Goal: Task Accomplishment & Management: Manage account settings

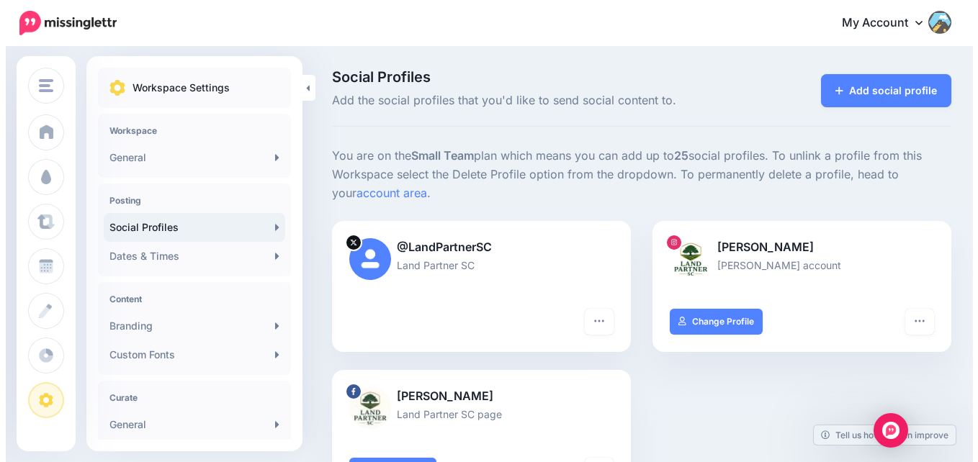
scroll to position [1, 0]
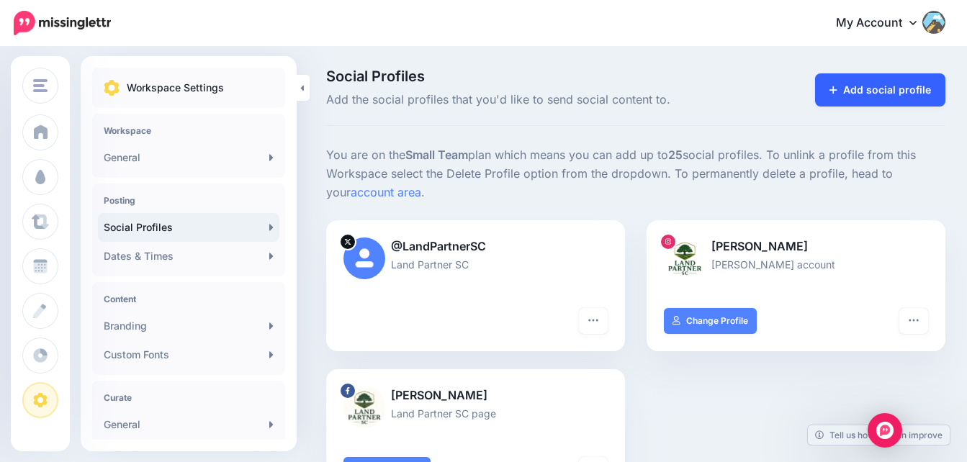
click at [898, 99] on link "Add social profile" at bounding box center [880, 89] width 130 height 33
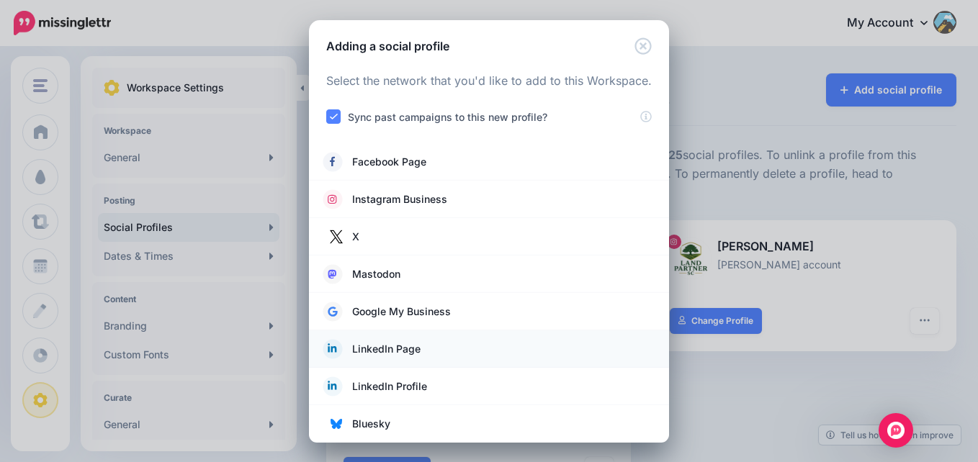
click at [379, 346] on span "LinkedIn Page" at bounding box center [386, 349] width 68 height 17
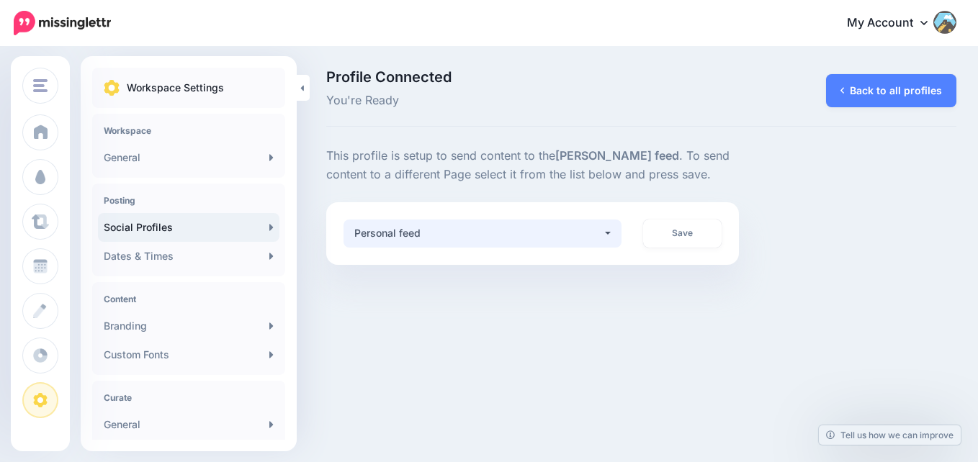
click at [484, 230] on div "Personal feed" at bounding box center [478, 233] width 248 height 17
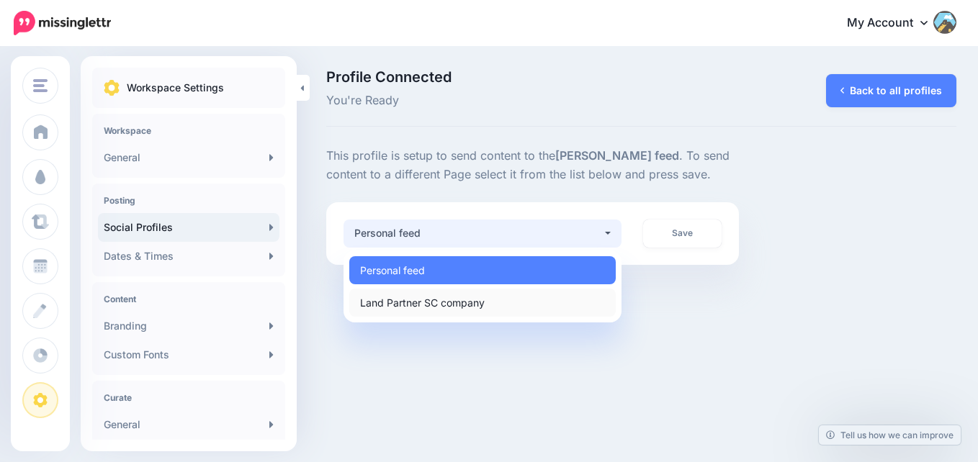
click at [470, 305] on span "Land Partner SC company" at bounding box center [422, 302] width 125 height 17
select select "**********"
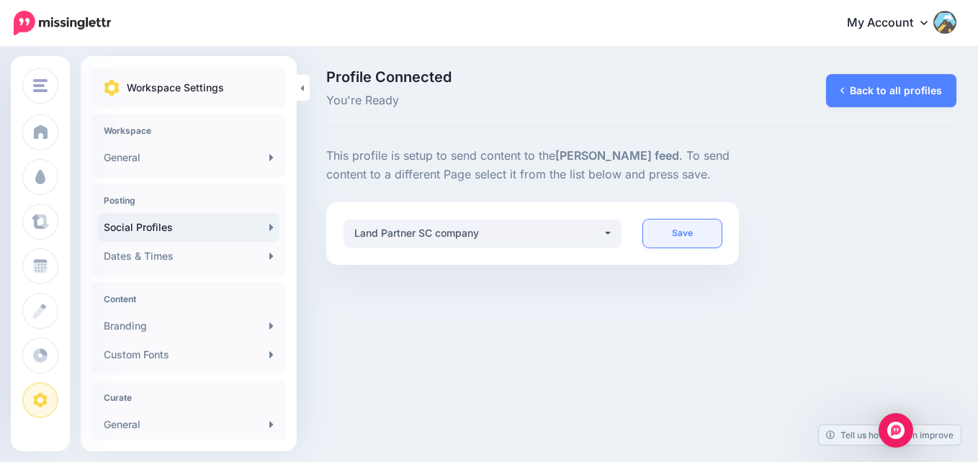
click at [674, 240] on link "Save" at bounding box center [682, 234] width 78 height 28
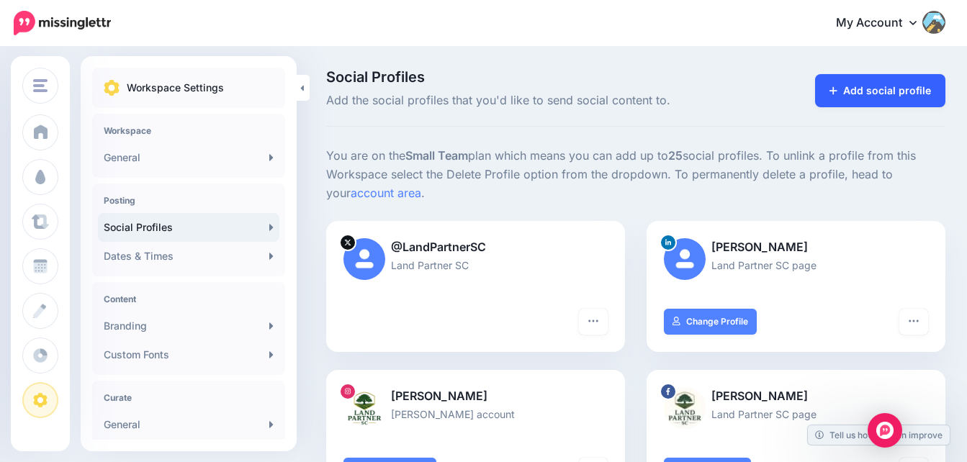
click at [873, 89] on link "Add social profile" at bounding box center [880, 90] width 130 height 33
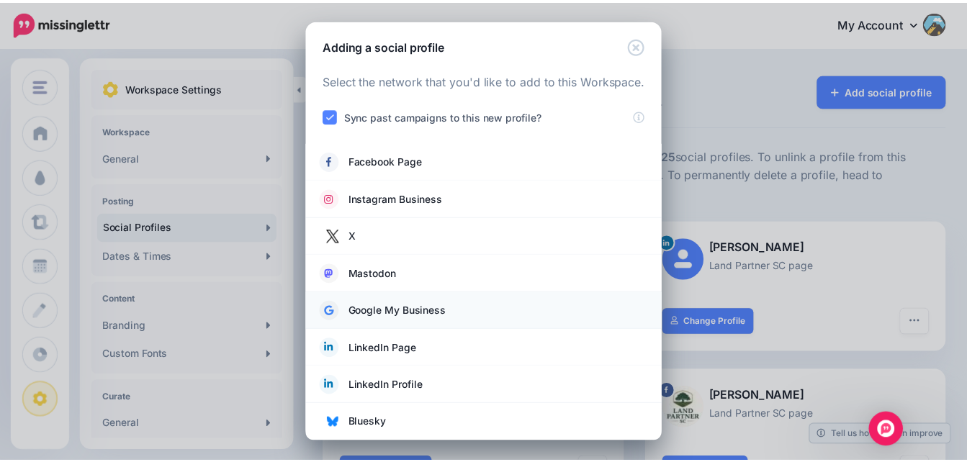
scroll to position [1, 0]
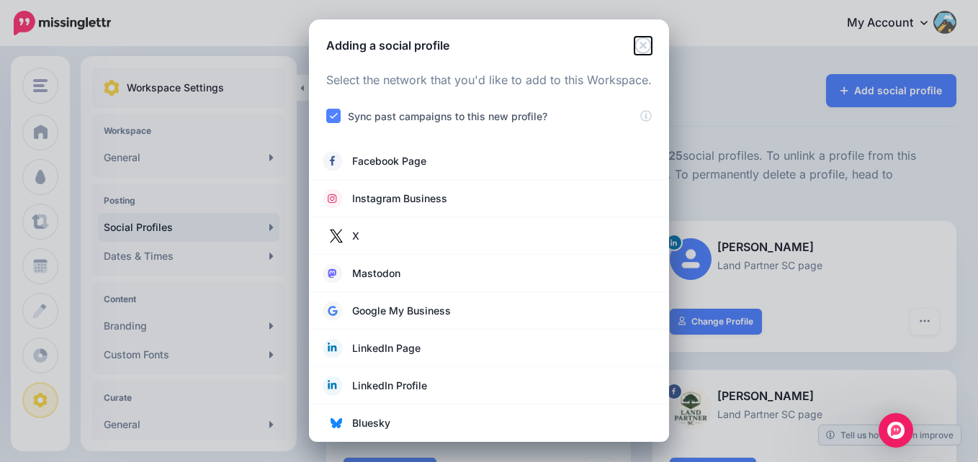
click at [641, 48] on icon "Close" at bounding box center [642, 45] width 17 height 17
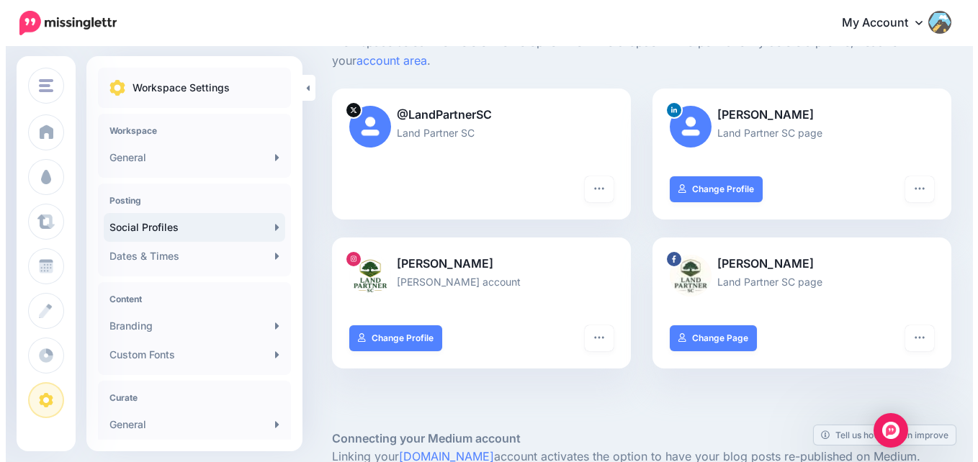
scroll to position [0, 0]
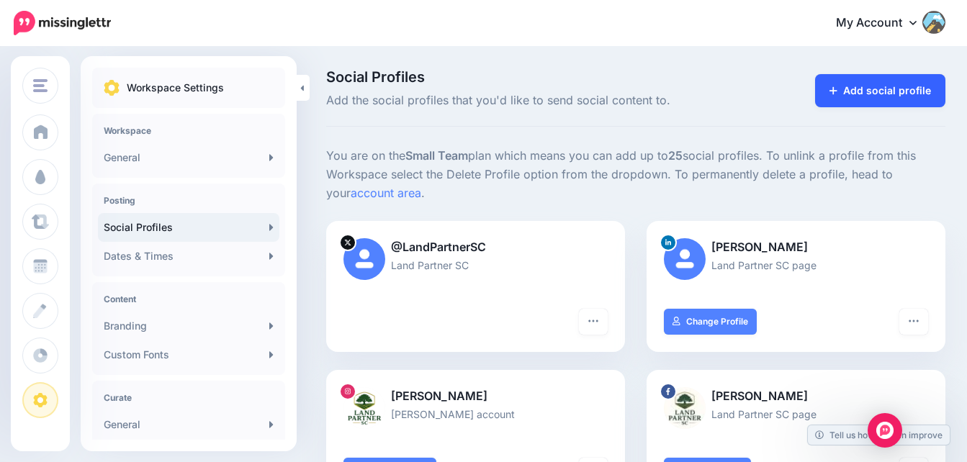
click at [878, 90] on link "Add social profile" at bounding box center [880, 90] width 130 height 33
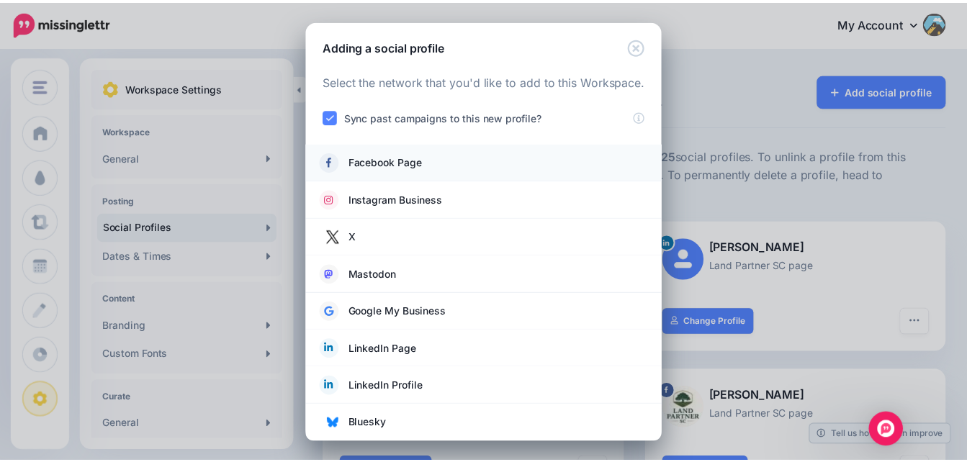
scroll to position [1, 0]
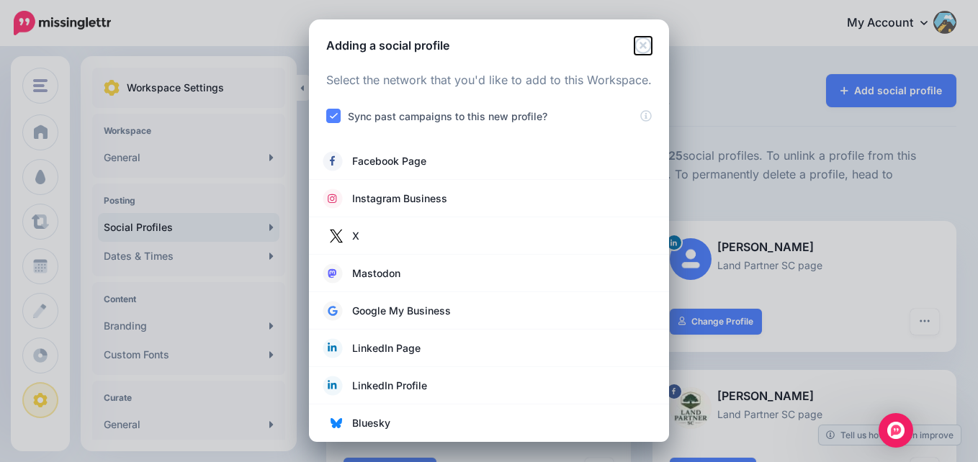
click at [636, 51] on icon "Close" at bounding box center [642, 45] width 17 height 17
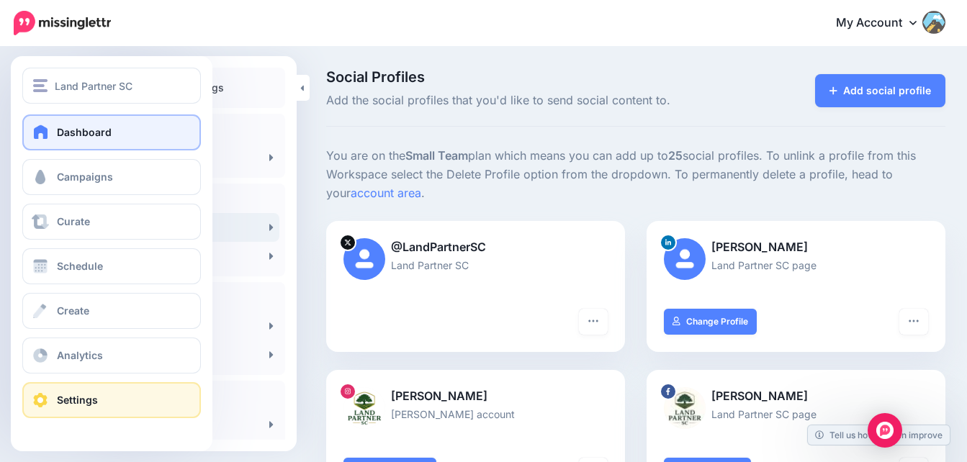
click at [59, 143] on link "Dashboard" at bounding box center [111, 132] width 179 height 36
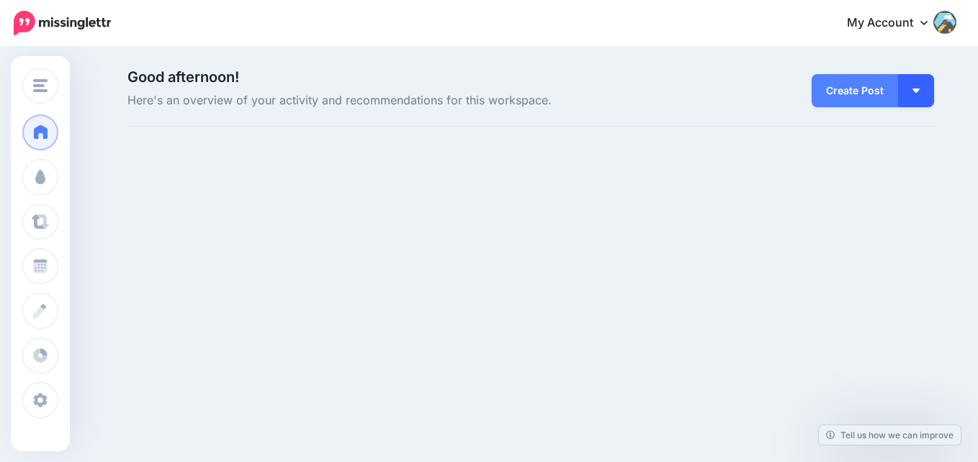
click at [927, 94] on button "button" at bounding box center [916, 90] width 36 height 33
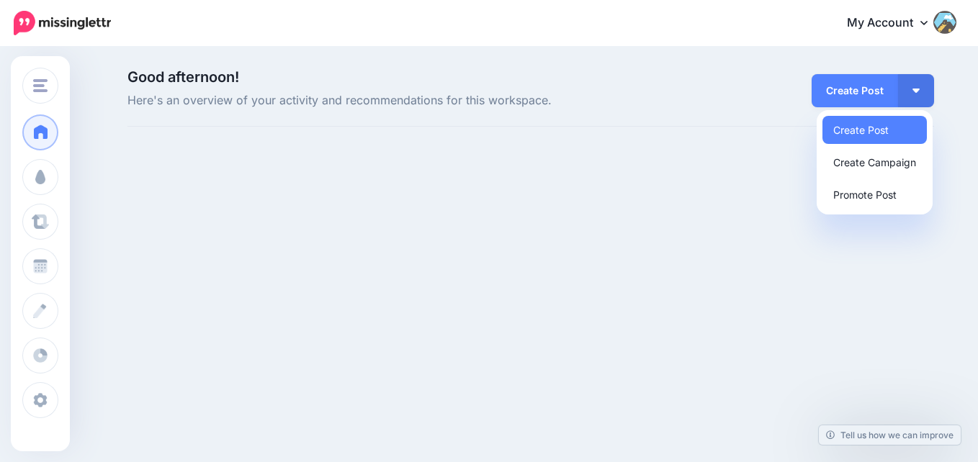
click at [745, 131] on div "Good afternoon! Here's an overview of your activity and recommendations for thi…" at bounding box center [531, 109] width 828 height 78
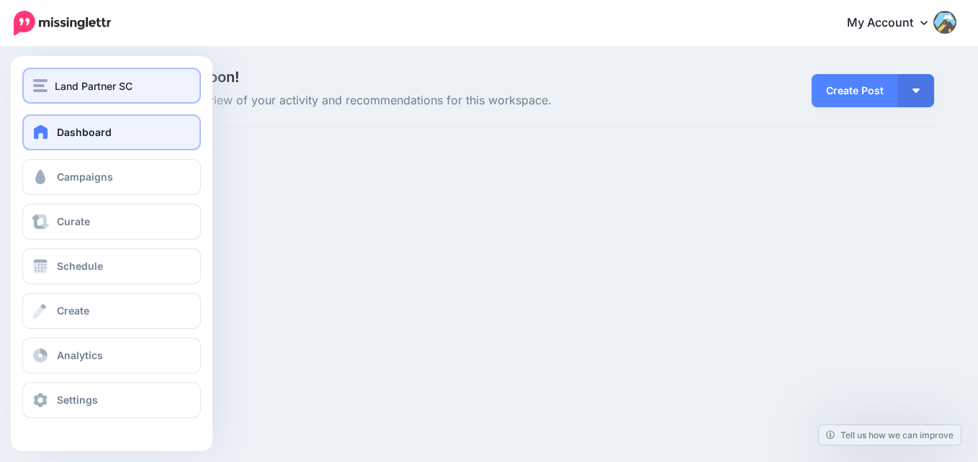
click at [60, 89] on span "Land Partner SC" at bounding box center [94, 86] width 78 height 17
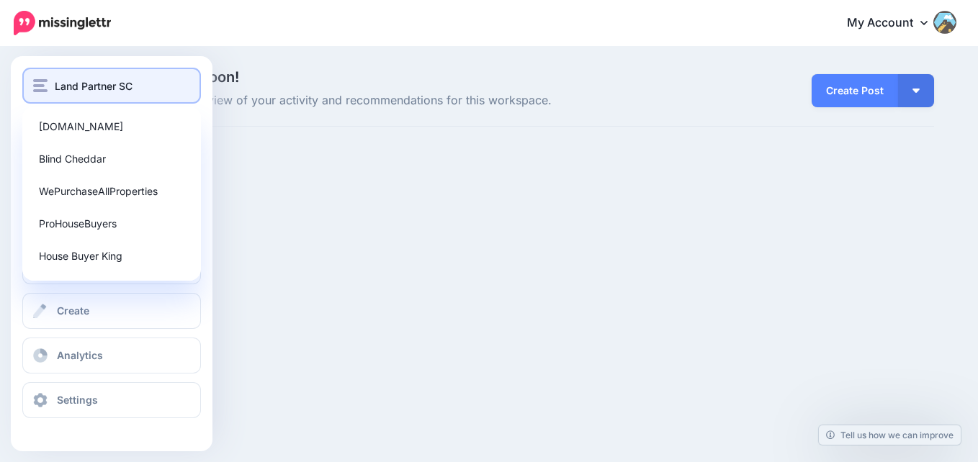
click at [60, 89] on span "Land Partner SC" at bounding box center [94, 86] width 78 height 17
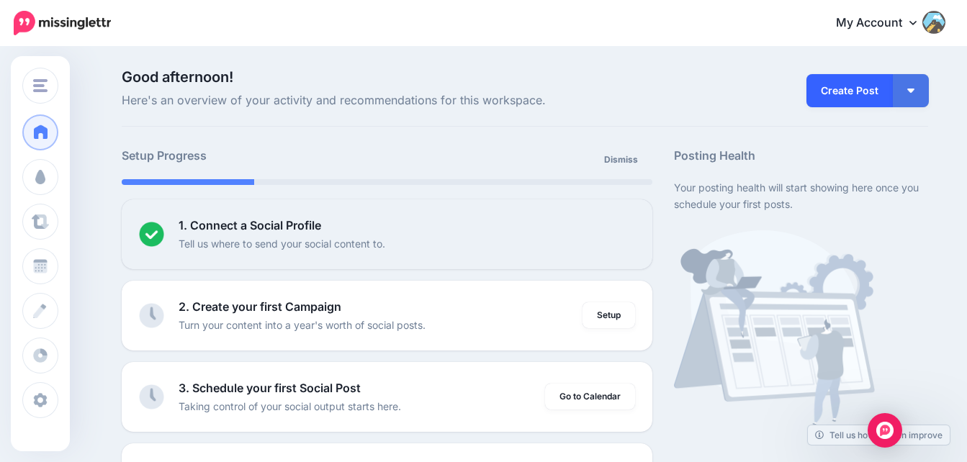
click at [863, 92] on link "Create Post" at bounding box center [849, 90] width 86 height 33
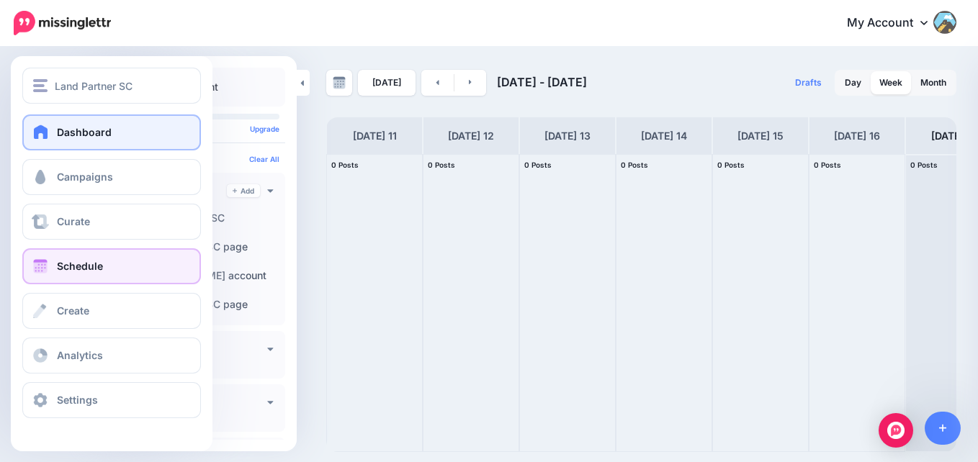
click at [72, 134] on span "Dashboard" at bounding box center [84, 132] width 55 height 12
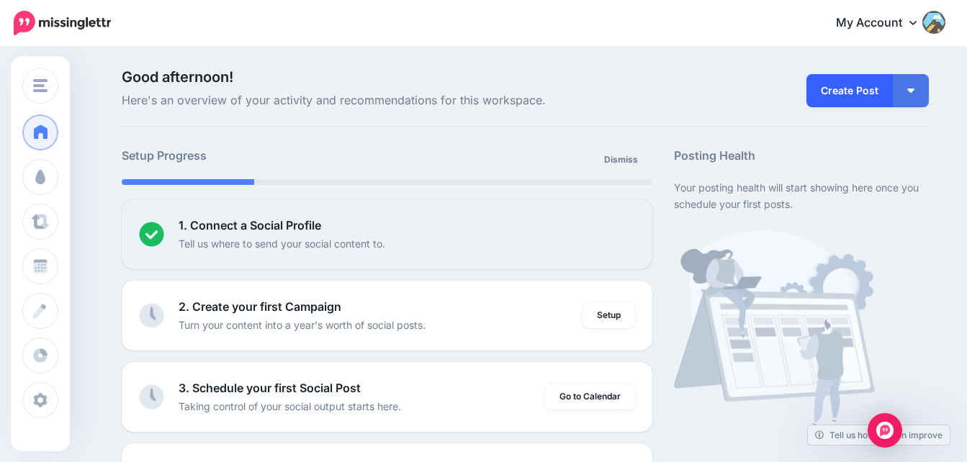
click at [833, 89] on link "Create Post" at bounding box center [849, 90] width 86 height 33
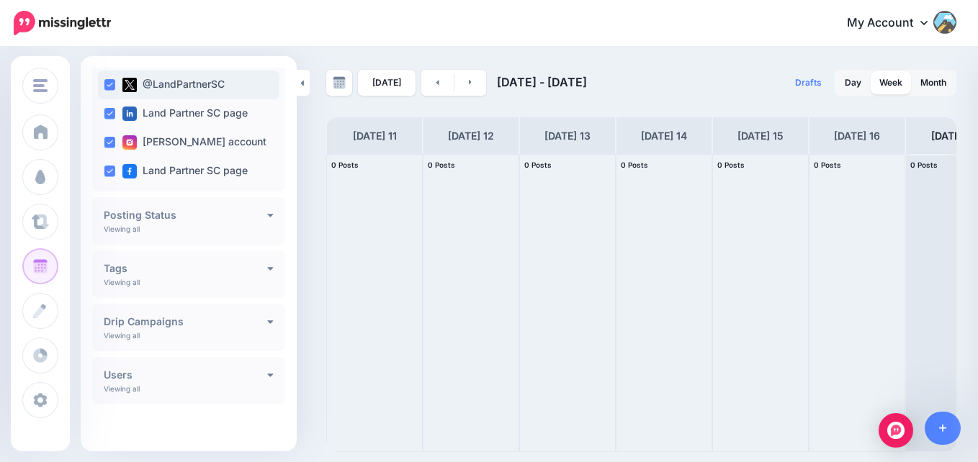
scroll to position [133, 0]
click at [238, 222] on div "Posting Status" at bounding box center [189, 215] width 170 height 13
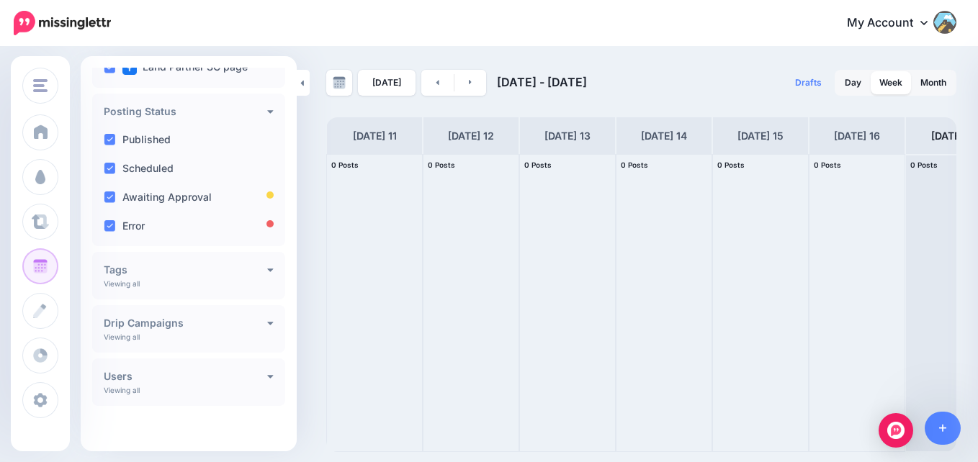
scroll to position [239, 0]
click at [267, 264] on icon at bounding box center [270, 268] width 6 height 10
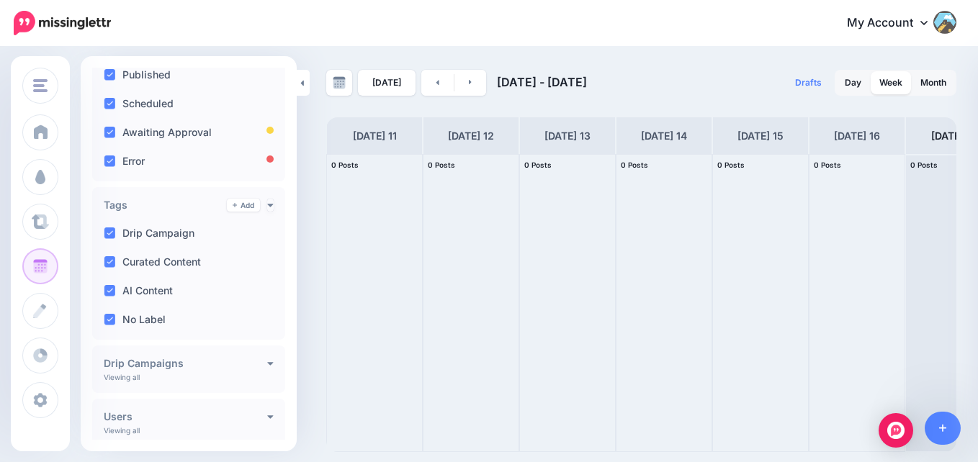
scroll to position [325, 0]
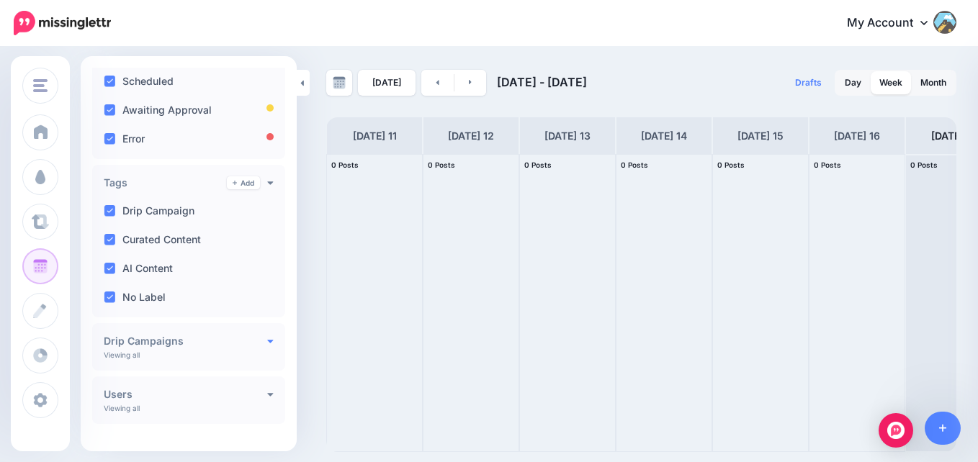
click at [267, 344] on icon at bounding box center [270, 340] width 6 height 10
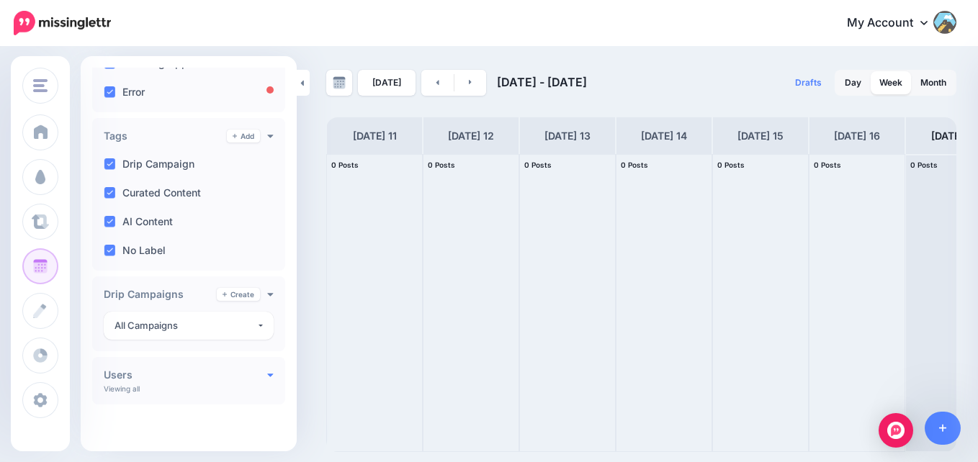
click at [267, 371] on icon at bounding box center [270, 374] width 6 height 10
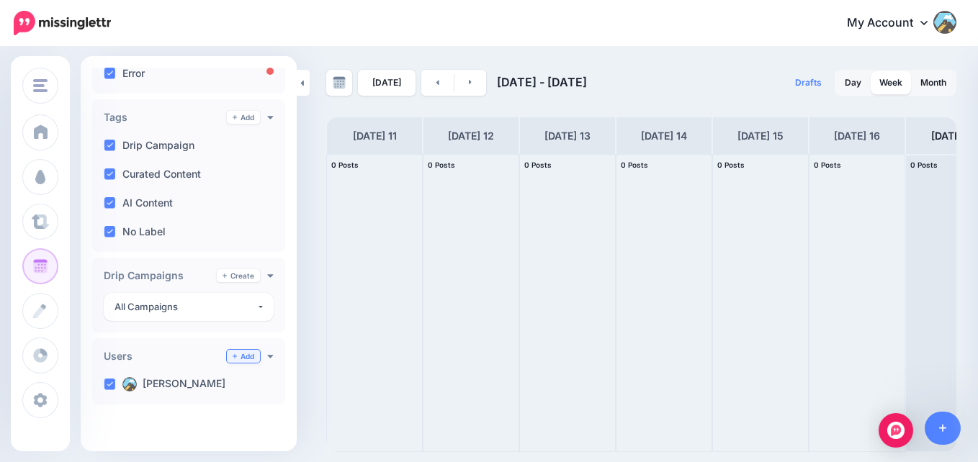
click at [239, 360] on link "Add" at bounding box center [243, 356] width 33 height 13
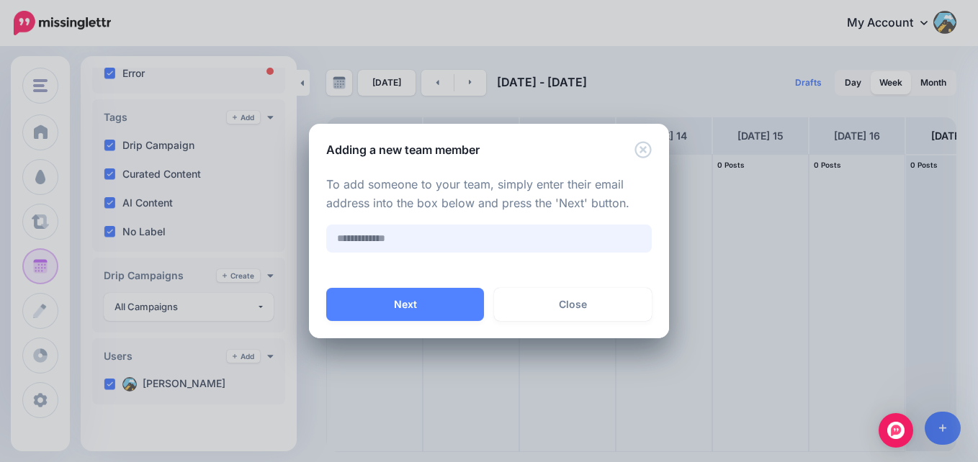
click at [412, 234] on input "text" at bounding box center [488, 239] width 325 height 28
click at [531, 217] on div "To add someone to your team, simply enter their email address into the box belo…" at bounding box center [488, 214] width 325 height 77
click at [434, 248] on input "***" at bounding box center [488, 239] width 325 height 28
type input "**********"
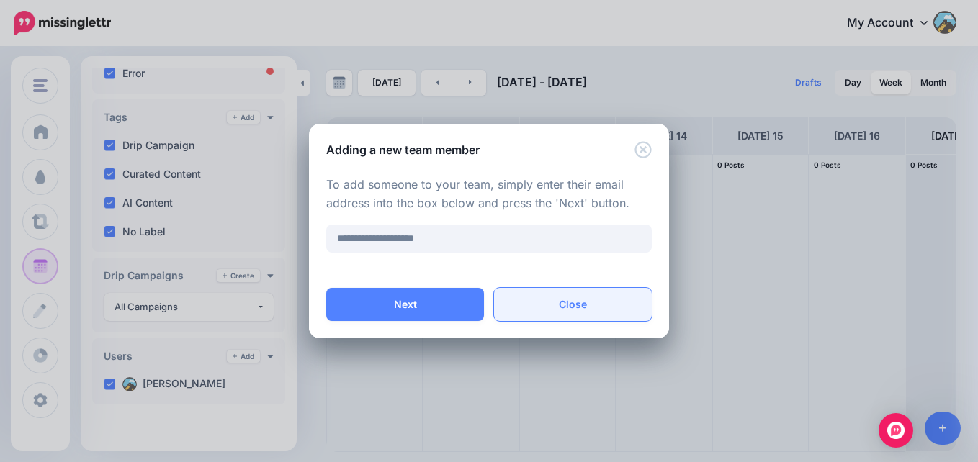
click at [574, 305] on button "Close" at bounding box center [573, 304] width 158 height 33
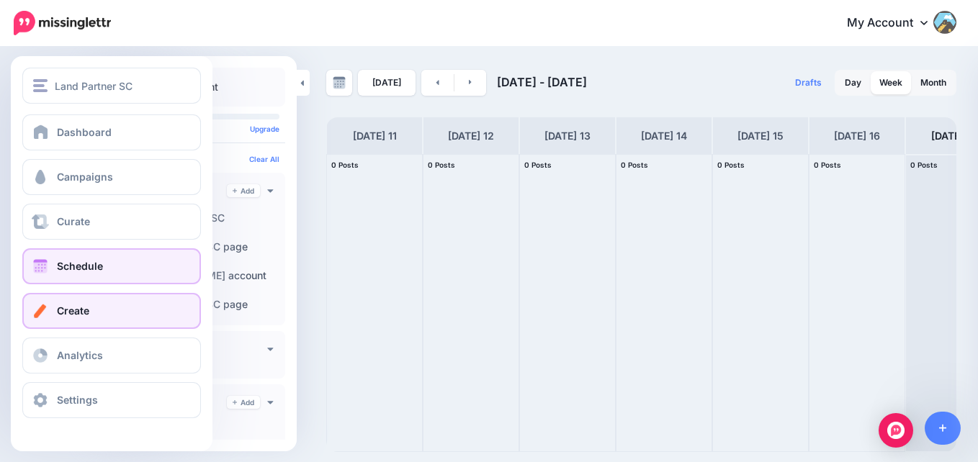
click at [47, 304] on span at bounding box center [40, 311] width 19 height 14
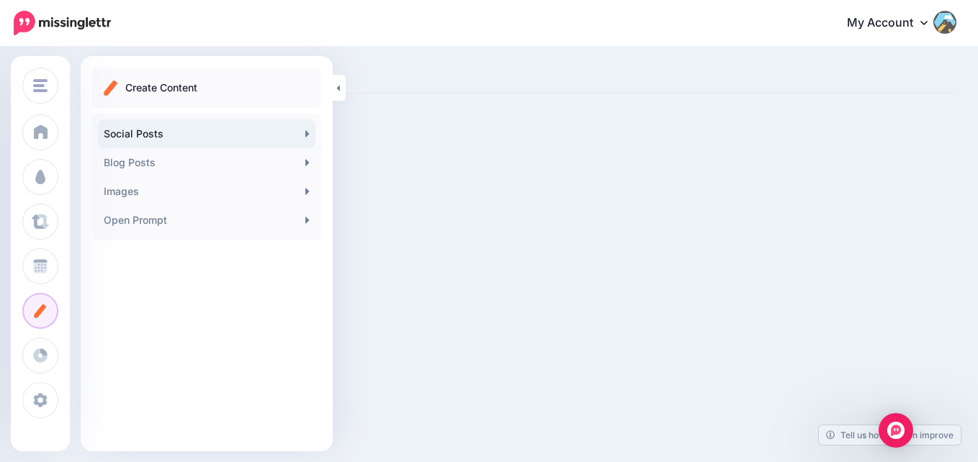
click at [165, 132] on link "Social Posts" at bounding box center [206, 134] width 217 height 29
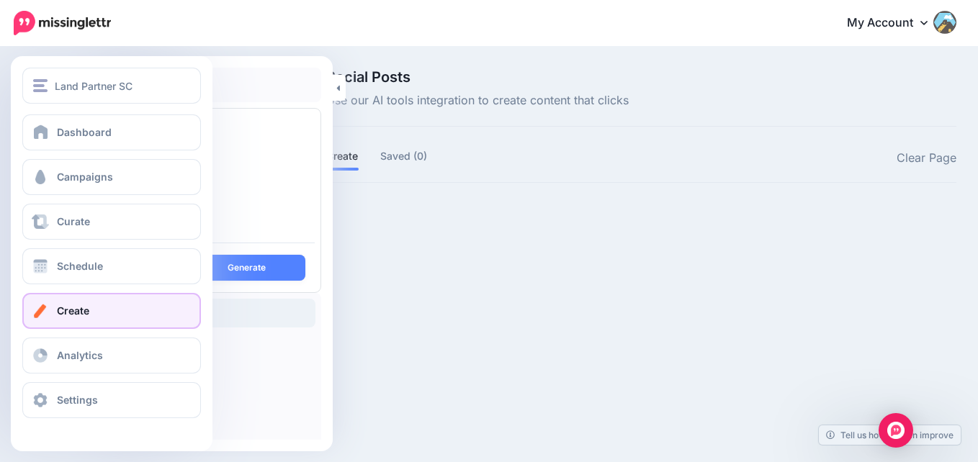
click at [67, 310] on span "Create" at bounding box center [73, 311] width 32 height 12
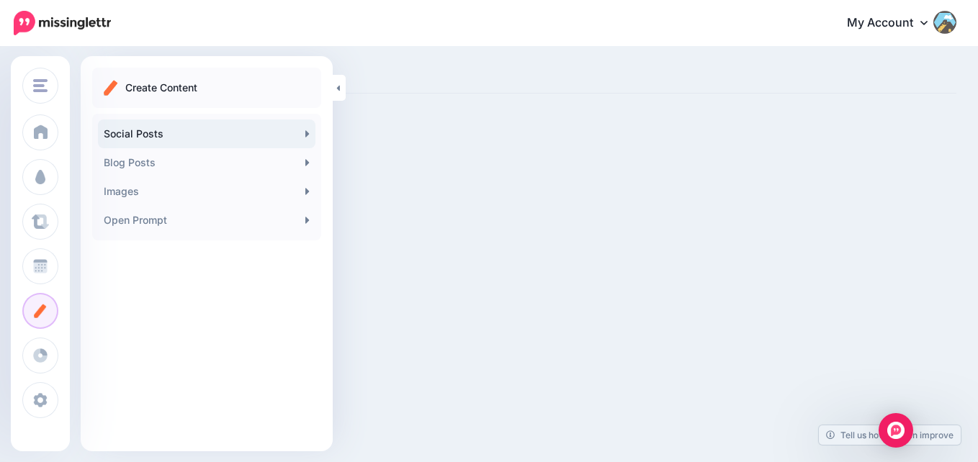
click at [194, 140] on link "Social Posts" at bounding box center [206, 134] width 217 height 29
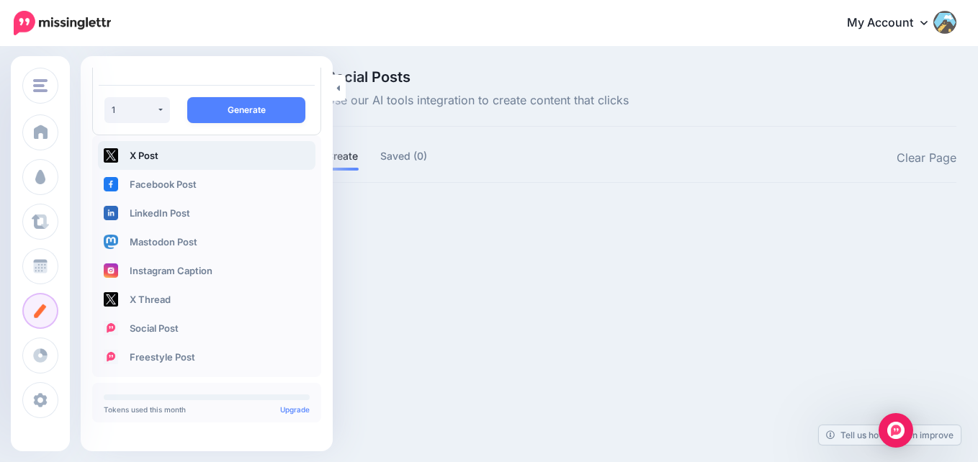
scroll to position [157, 0]
click at [189, 187] on link "Facebook Post" at bounding box center [206, 185] width 217 height 29
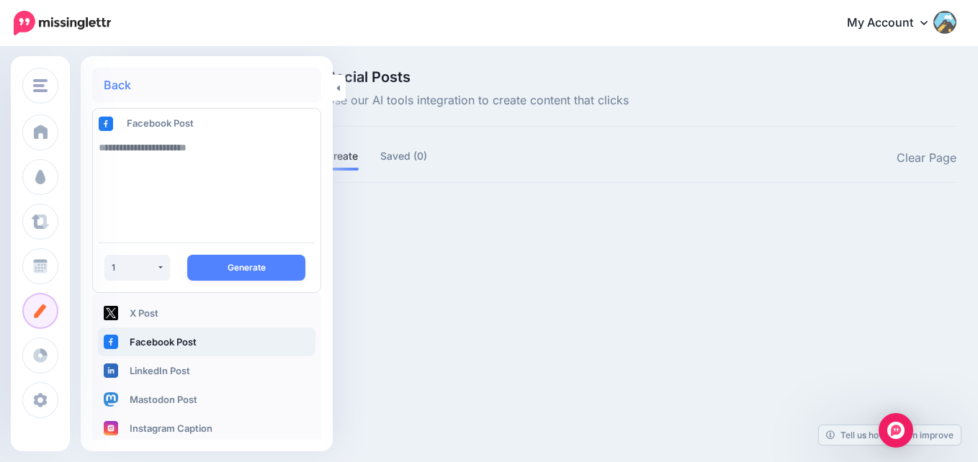
scroll to position [0, 0]
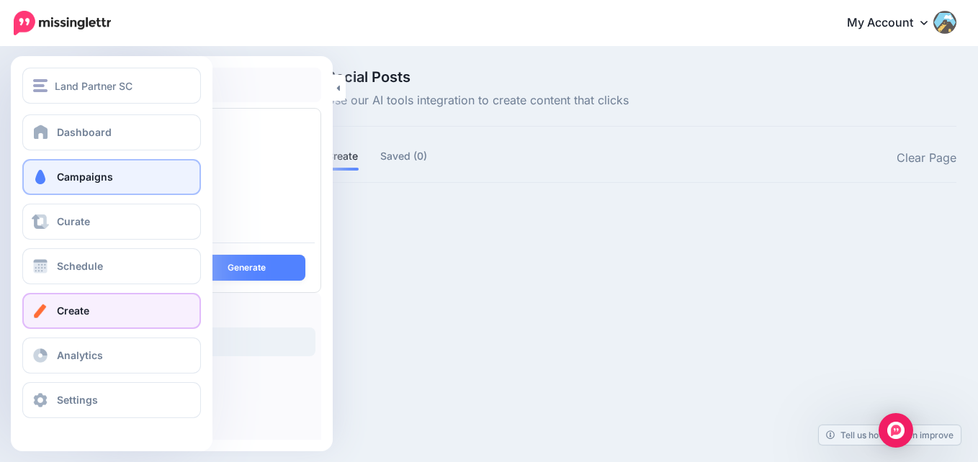
click at [102, 175] on span "Campaigns" at bounding box center [85, 177] width 56 height 12
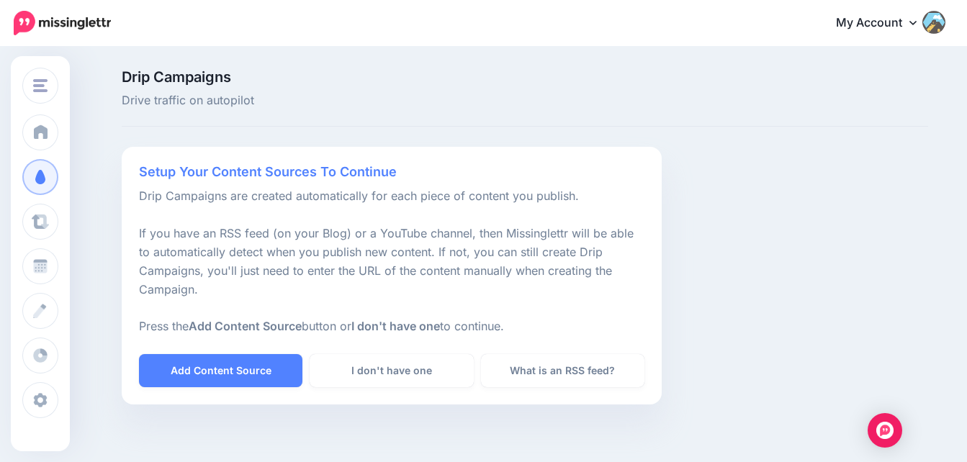
click at [918, 21] on link "My Account" at bounding box center [883, 23] width 124 height 35
